Goal: Information Seeking & Learning: Learn about a topic

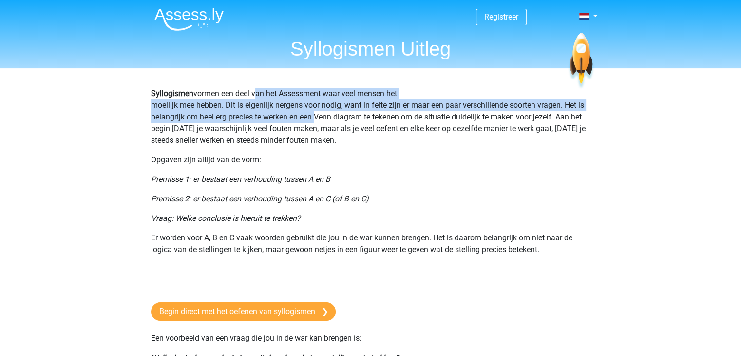
drag, startPoint x: 254, startPoint y: 97, endPoint x: 313, endPoint y: 119, distance: 63.4
click at [313, 119] on p "Syllogismen vormen een deel van het Assessment waar veel mensen het moeilijk me…" at bounding box center [370, 117] width 439 height 58
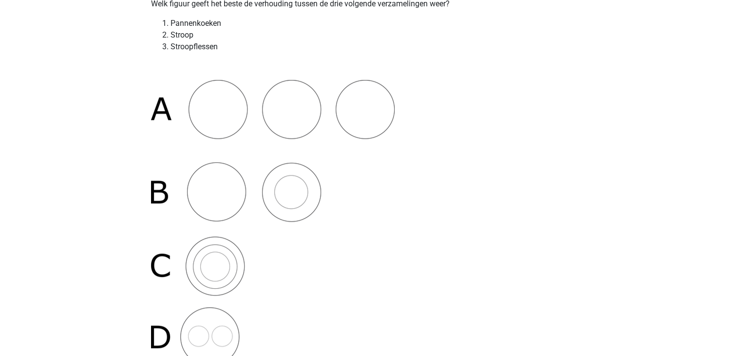
scroll to position [32, 0]
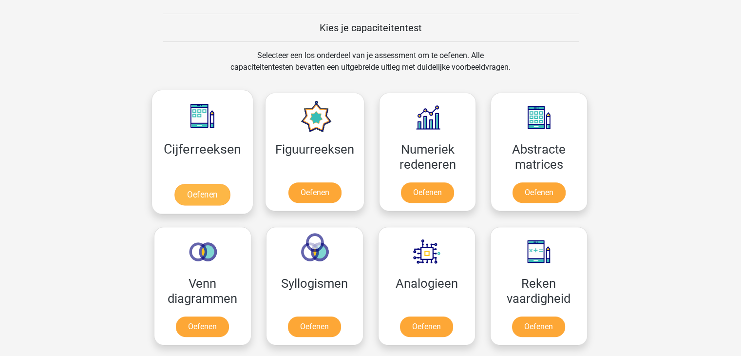
scroll to position [511, 0]
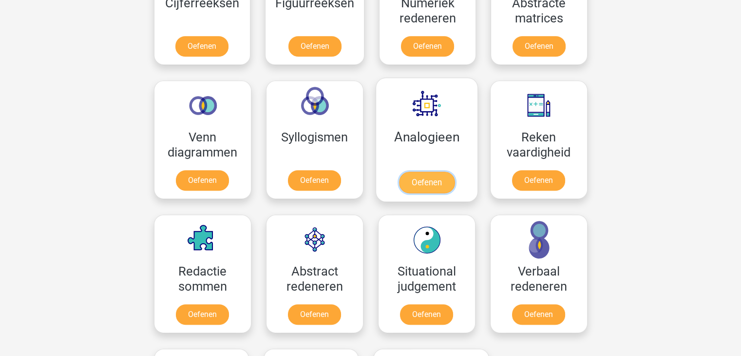
click at [421, 171] on link "Oefenen" at bounding box center [427, 181] width 56 height 21
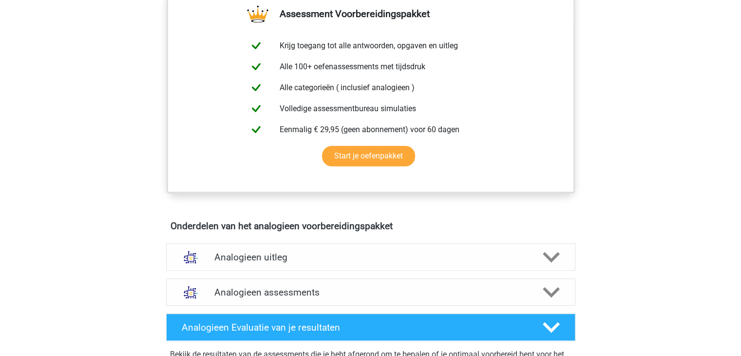
scroll to position [487, 0]
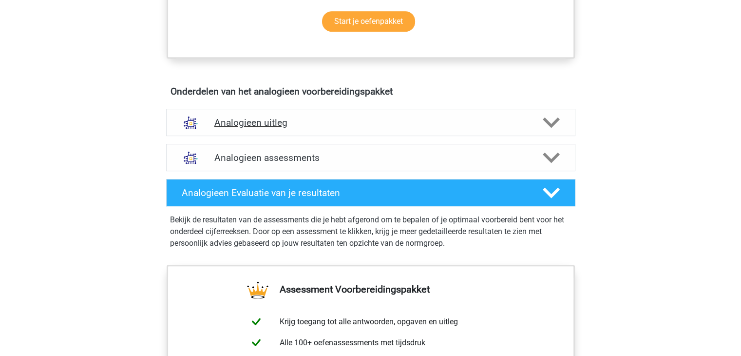
click at [277, 125] on h4 "Analogieen uitleg" at bounding box center [370, 122] width 313 height 11
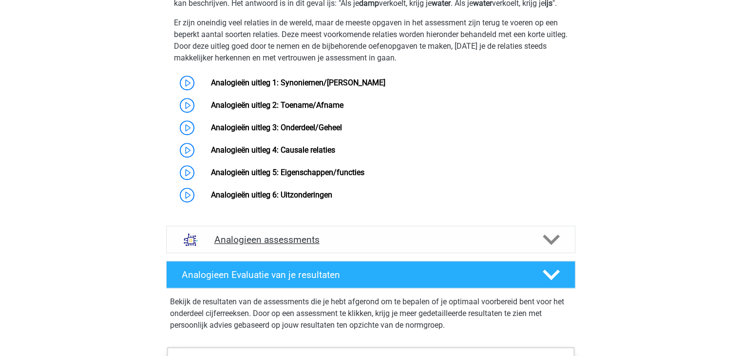
scroll to position [731, 0]
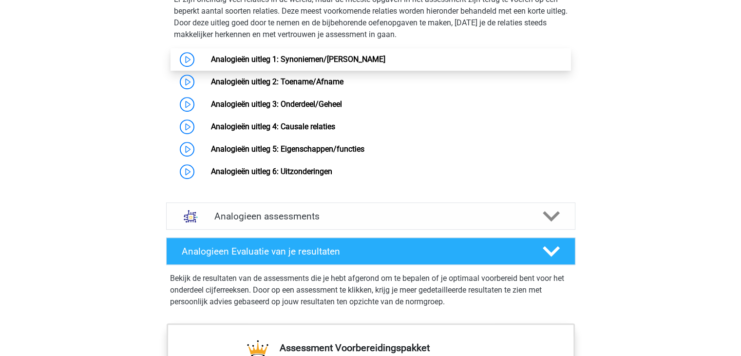
click at [327, 64] on link "Analogieën uitleg 1: Synoniemen/[PERSON_NAME]" at bounding box center [298, 59] width 174 height 9
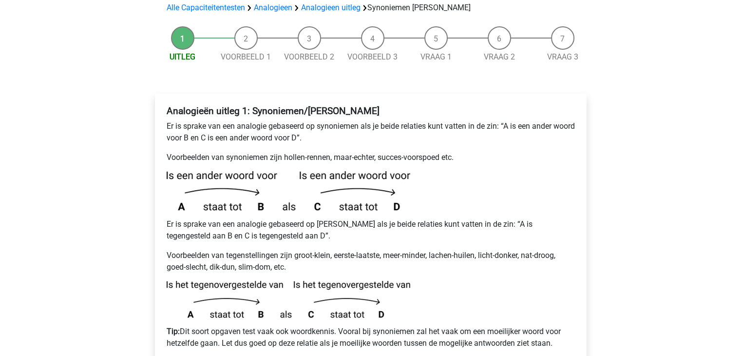
scroll to position [146, 0]
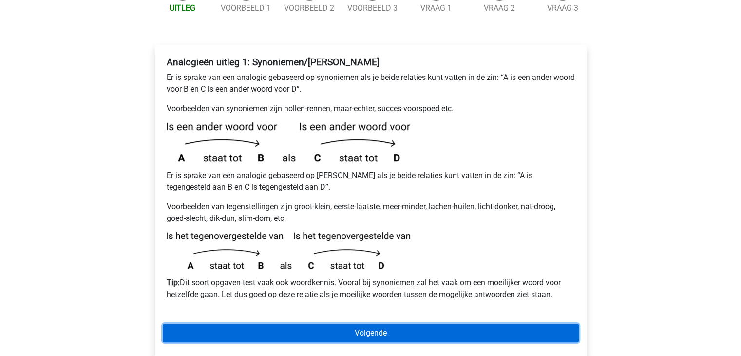
click at [358, 323] on link "Volgende" at bounding box center [371, 332] width 416 height 19
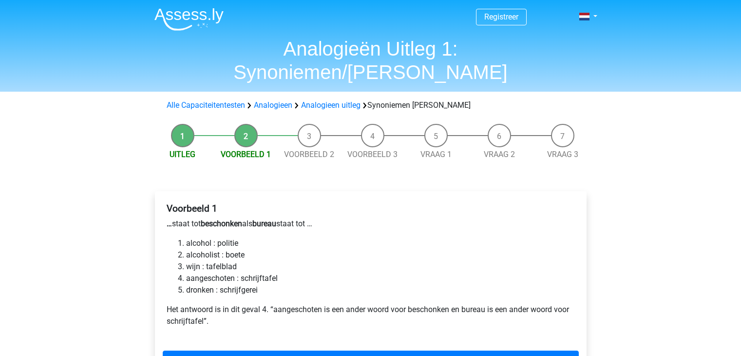
scroll to position [49, 0]
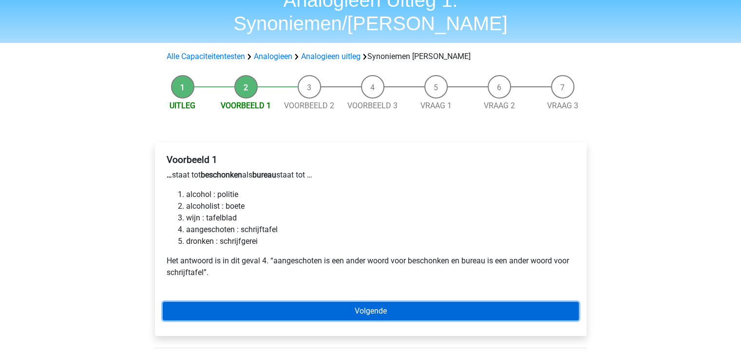
click at [344, 302] on link "Volgende" at bounding box center [371, 311] width 416 height 19
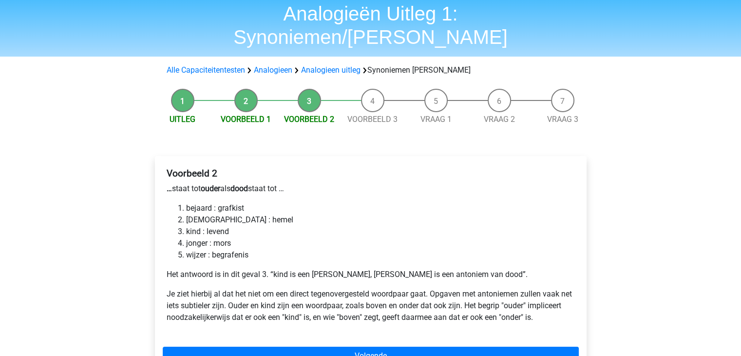
scroll to position [97, 0]
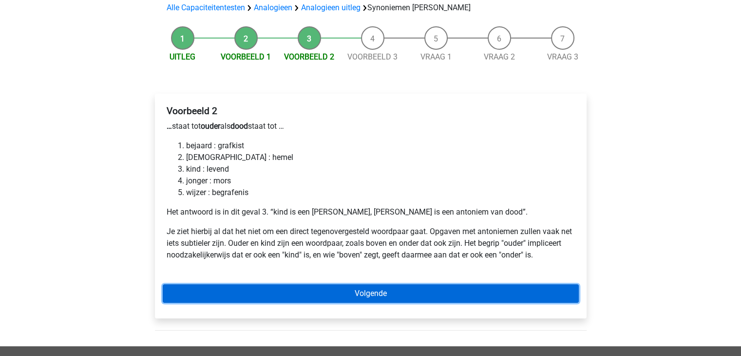
click at [376, 284] on link "Volgende" at bounding box center [371, 293] width 416 height 19
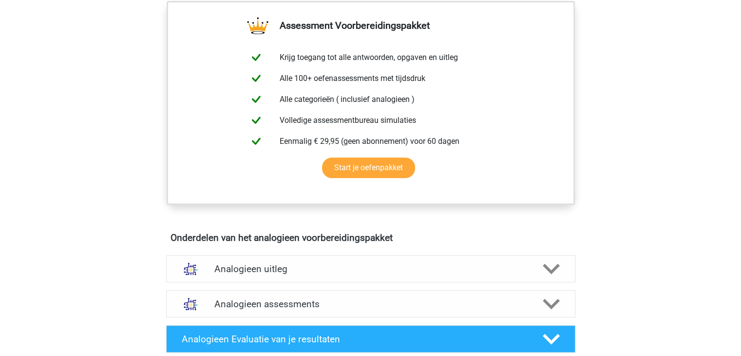
scroll to position [390, 0]
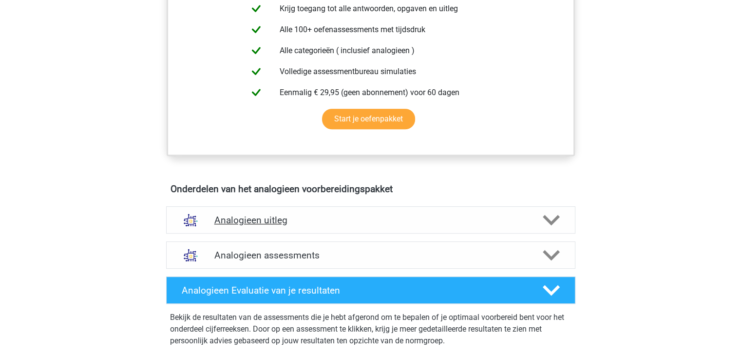
click at [297, 217] on h4 "Analogieen uitleg" at bounding box center [370, 219] width 313 height 11
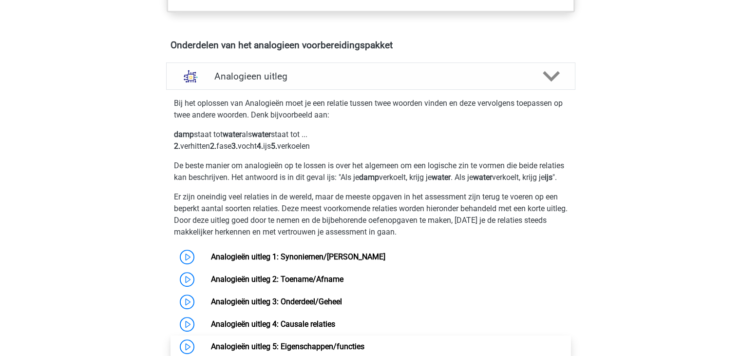
scroll to position [633, 0]
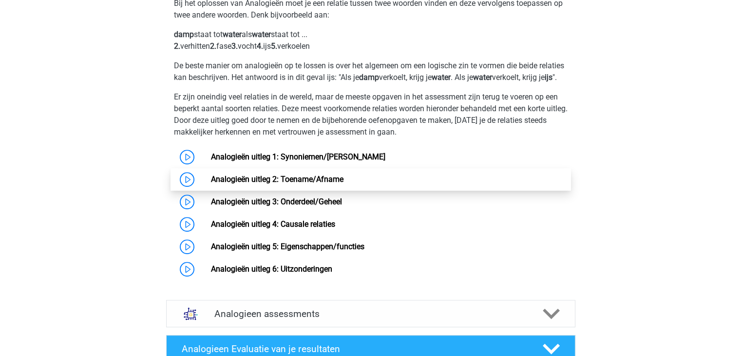
click at [271, 184] on link "Analogieën uitleg 2: Toename/Afname" at bounding box center [277, 178] width 133 height 9
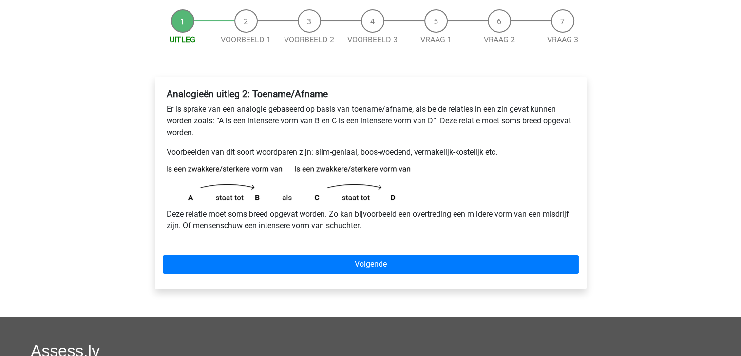
scroll to position [97, 0]
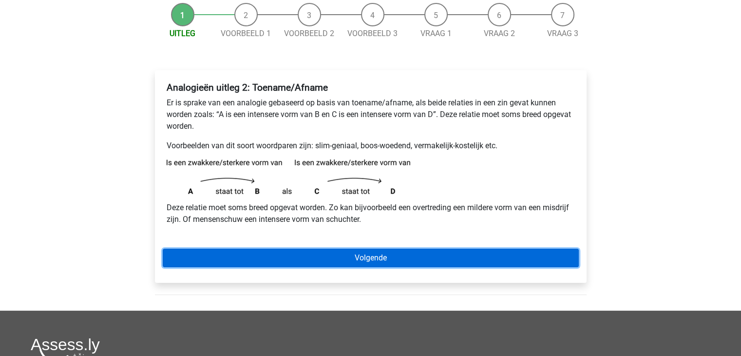
click at [323, 257] on link "Volgende" at bounding box center [371, 257] width 416 height 19
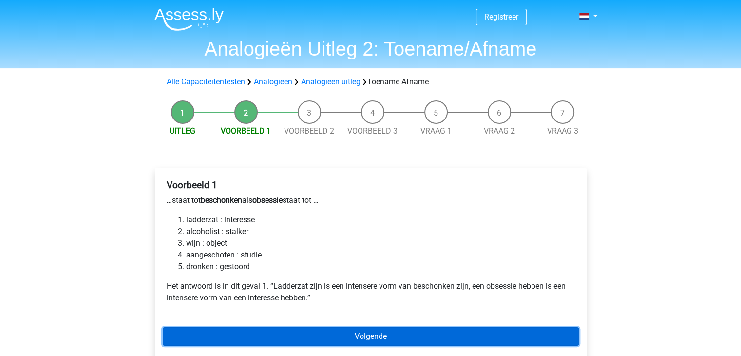
click at [389, 335] on link "Volgende" at bounding box center [371, 336] width 416 height 19
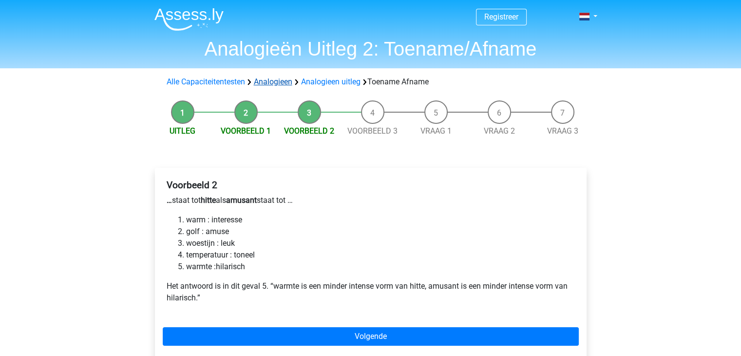
click at [287, 83] on link "Analogieen" at bounding box center [273, 81] width 38 height 9
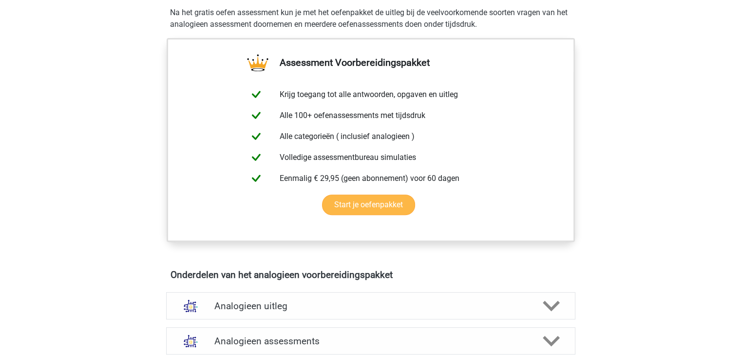
scroll to position [438, 0]
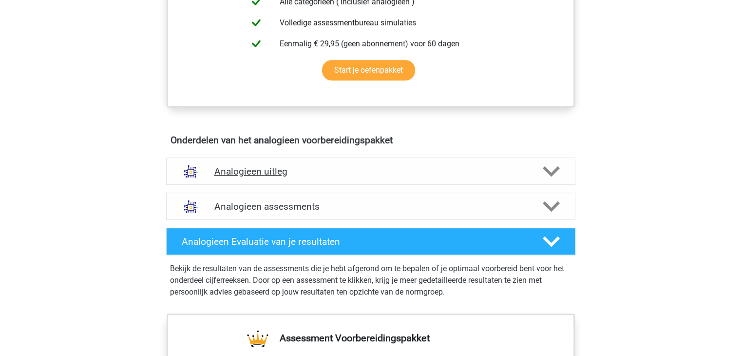
click at [345, 172] on h4 "Analogieen uitleg" at bounding box center [370, 171] width 313 height 11
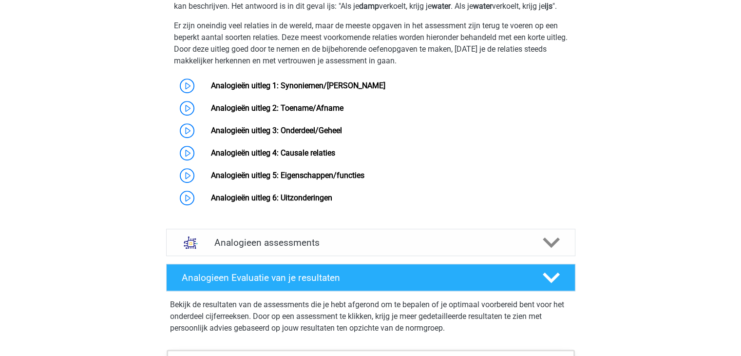
scroll to position [731, 0]
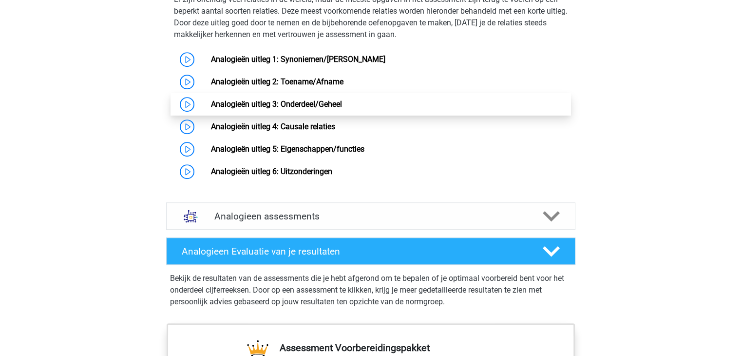
click at [304, 109] on link "Analogieën uitleg 3: Onderdeel/Geheel" at bounding box center [276, 103] width 131 height 9
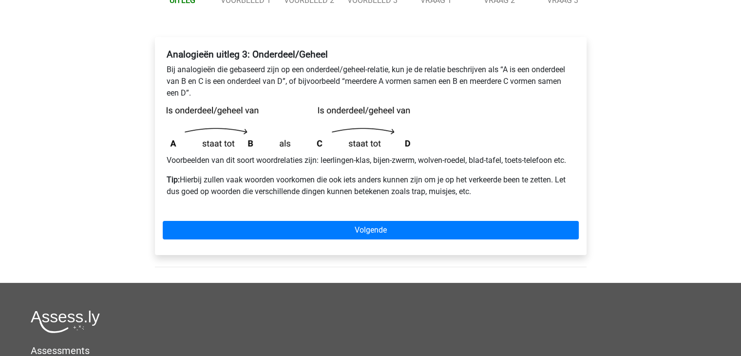
scroll to position [146, 0]
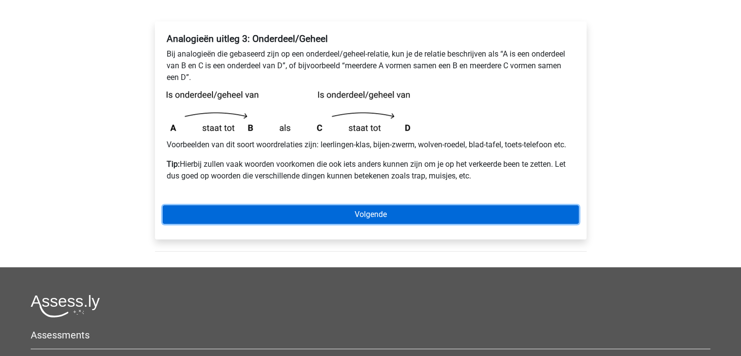
click at [284, 215] on link "Volgende" at bounding box center [371, 214] width 416 height 19
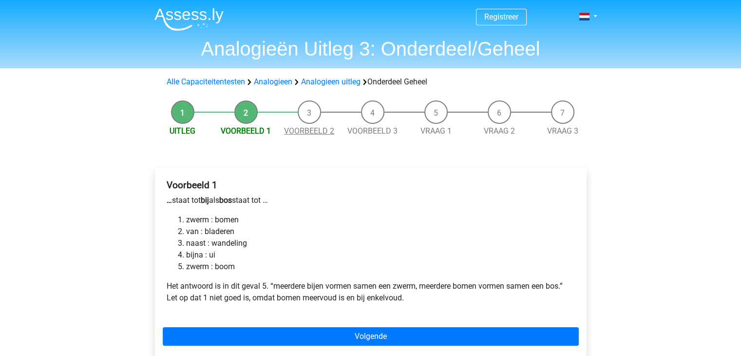
click at [316, 135] on link "Voorbeeld 2" at bounding box center [309, 130] width 50 height 9
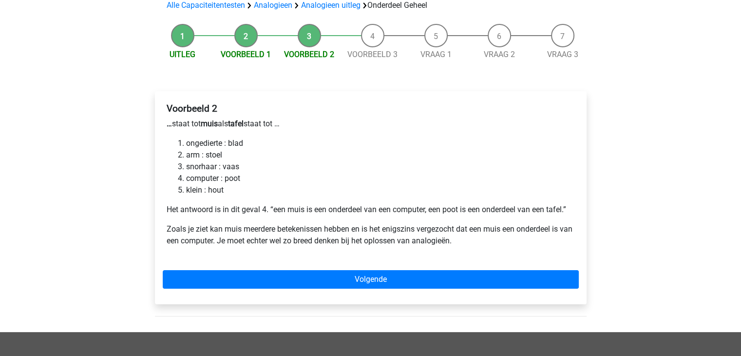
scroll to position [97, 0]
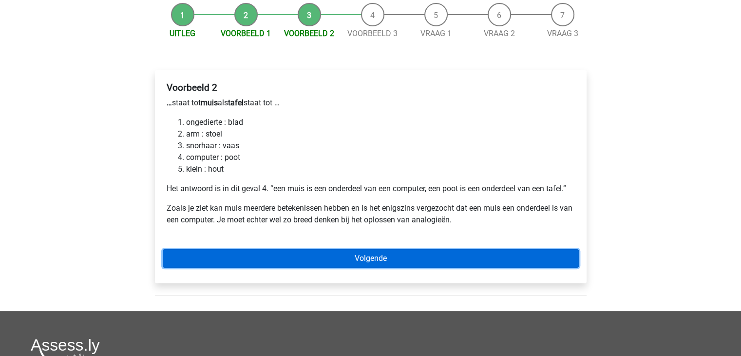
click at [373, 258] on link "Volgende" at bounding box center [371, 258] width 416 height 19
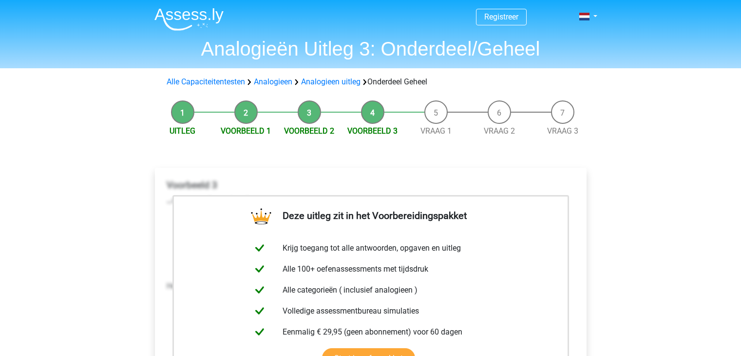
click at [316, 81] on link "Analogieen uitleg" at bounding box center [330, 81] width 59 height 9
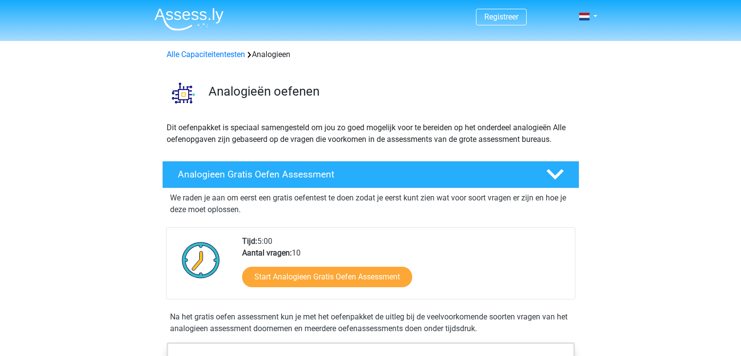
scroll to position [590, 0]
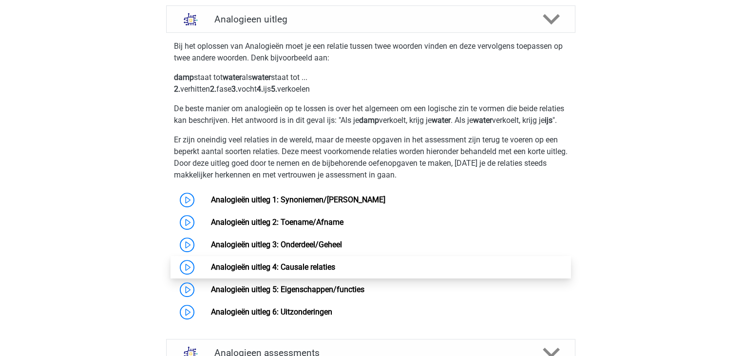
click at [294, 271] on link "Analogieën uitleg 4: Causale relaties" at bounding box center [273, 266] width 124 height 9
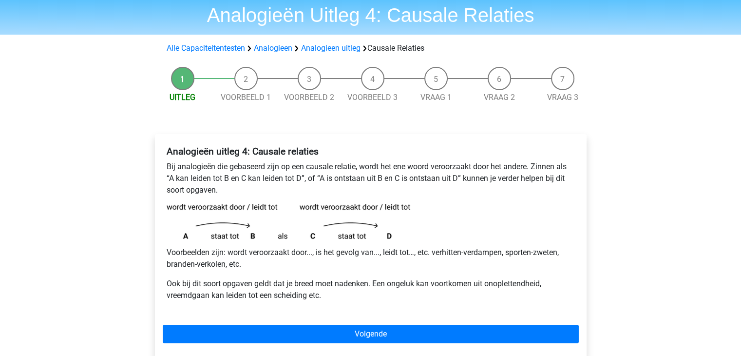
scroll to position [49, 0]
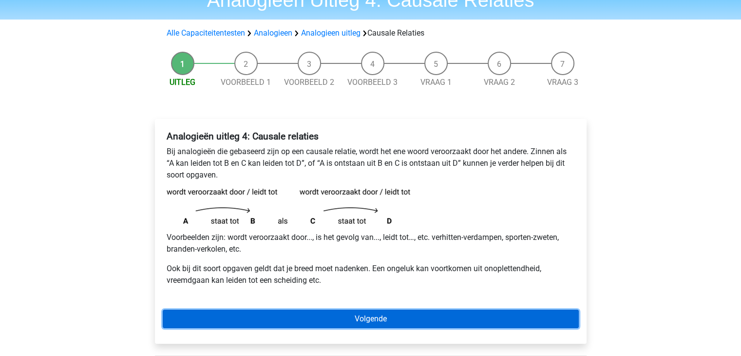
click at [371, 319] on link "Volgende" at bounding box center [371, 318] width 416 height 19
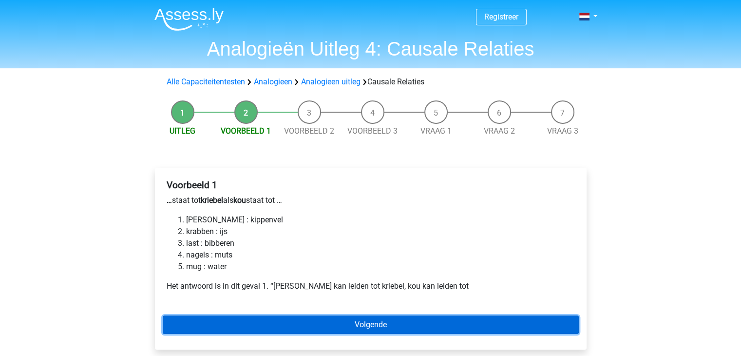
click at [371, 321] on link "Volgende" at bounding box center [371, 324] width 416 height 19
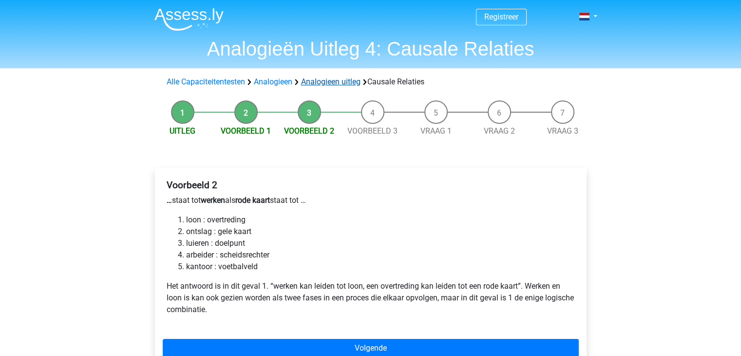
click at [347, 81] on link "Analogieen uitleg" at bounding box center [330, 81] width 59 height 9
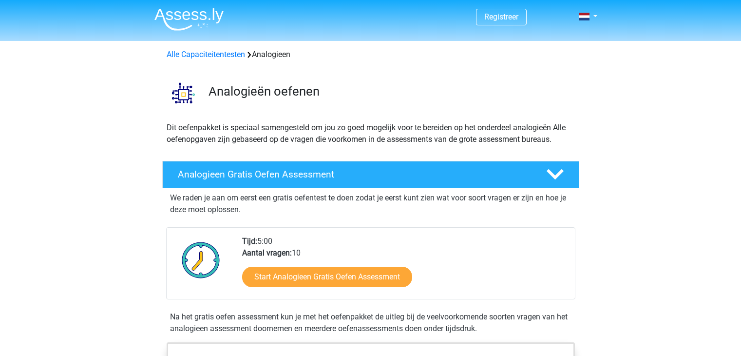
scroll to position [639, 0]
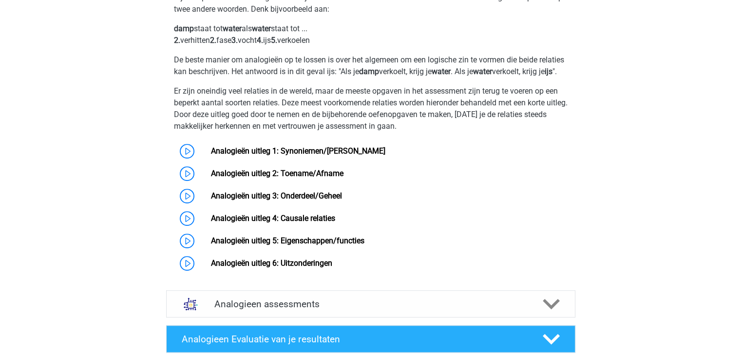
click at [308, 245] on link "Analogieën uitleg 5: Eigenschappen/functies" at bounding box center [287, 240] width 153 height 9
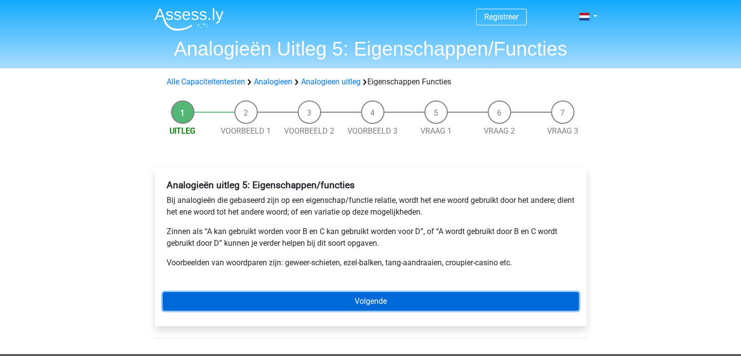
click at [341, 300] on link "Volgende" at bounding box center [371, 301] width 416 height 19
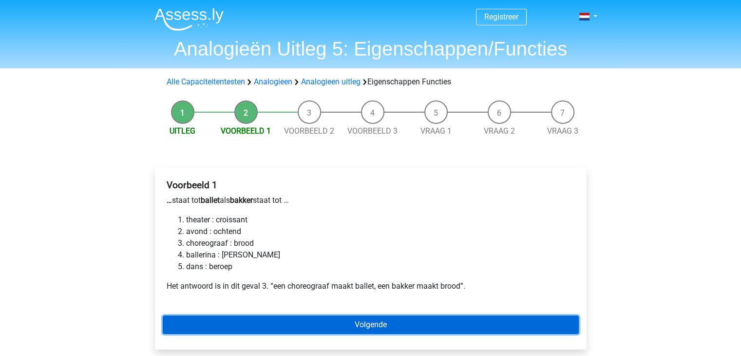
click at [355, 320] on link "Volgende" at bounding box center [371, 324] width 416 height 19
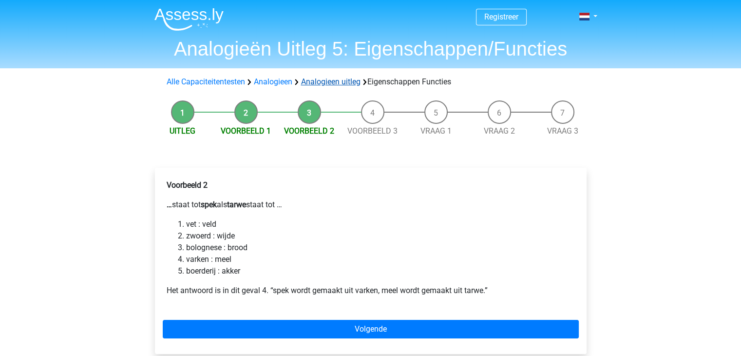
click at [318, 82] on link "Analogieen uitleg" at bounding box center [330, 81] width 59 height 9
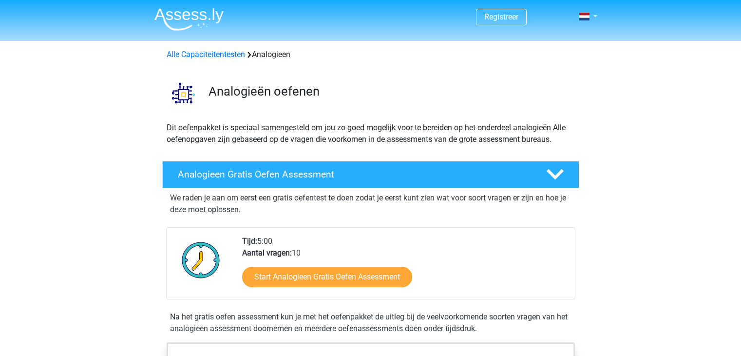
scroll to position [834, 0]
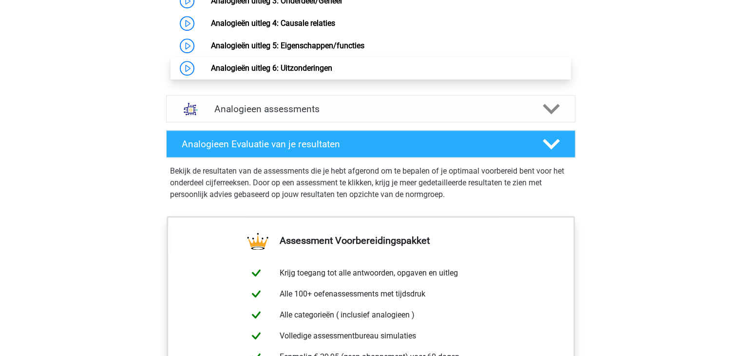
click at [232, 73] on link "Analogieën uitleg 6: Uitzonderingen" at bounding box center [271, 67] width 121 height 9
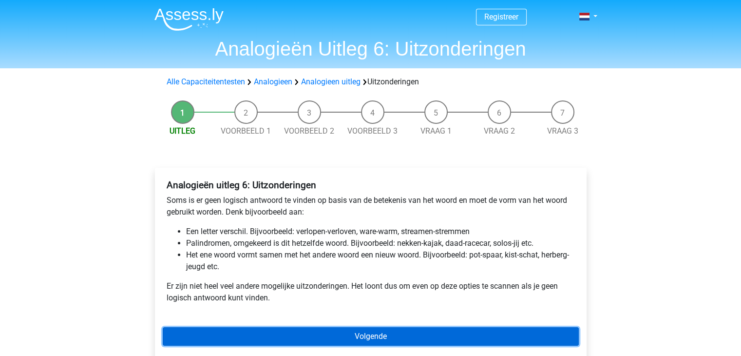
click at [400, 327] on link "Volgende" at bounding box center [371, 336] width 416 height 19
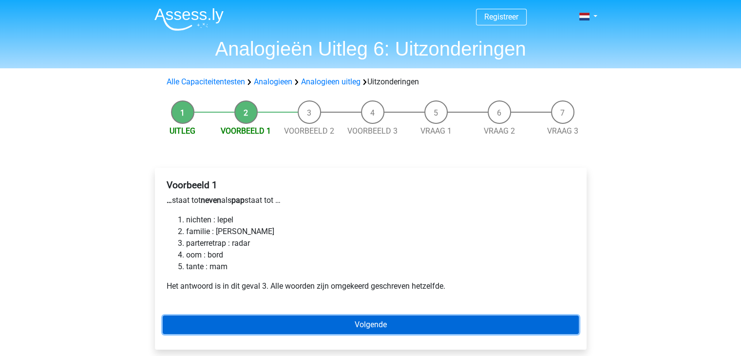
click at [294, 318] on link "Volgende" at bounding box center [371, 324] width 416 height 19
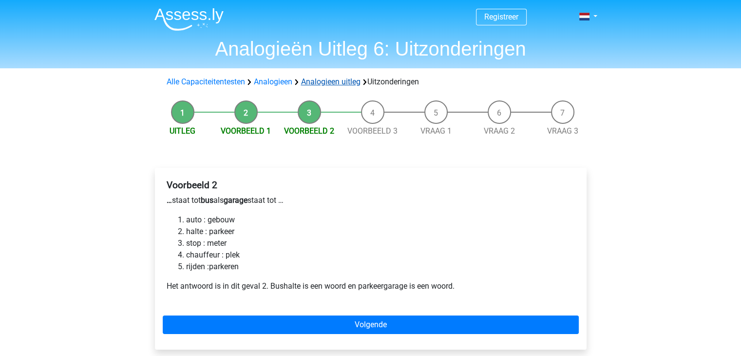
click at [341, 84] on link "Analogieen uitleg" at bounding box center [330, 81] width 59 height 9
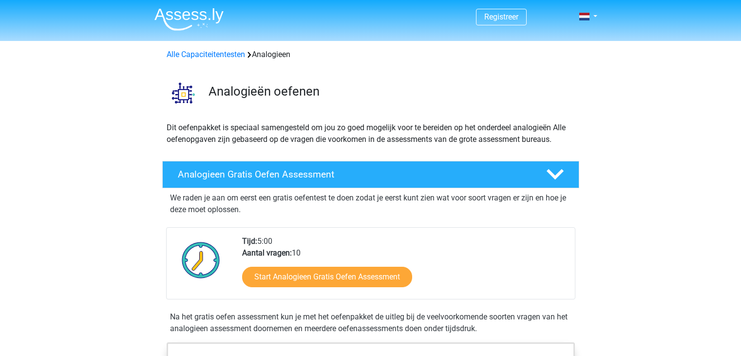
scroll to position [590, 0]
